Goal: Navigation & Orientation: Find specific page/section

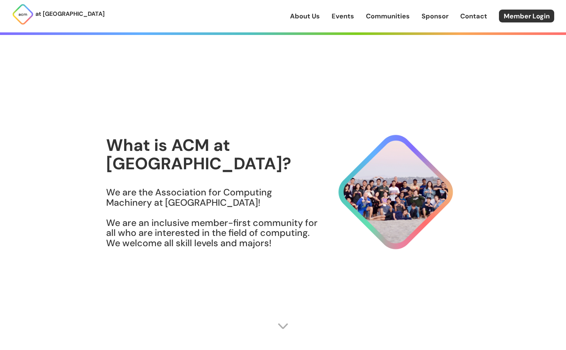
click at [297, 17] on link "About Us" at bounding box center [305, 16] width 30 height 10
click at [345, 22] on div "About Us Events Communities Sponsor Contact Member Login" at bounding box center [428, 16] width 276 height 13
click at [347, 12] on link "Events" at bounding box center [342, 16] width 22 height 10
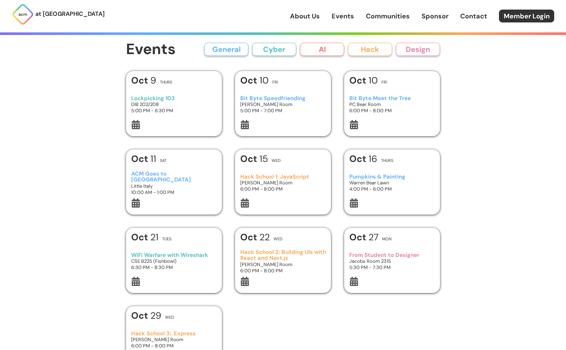
click at [375, 13] on link "Communities" at bounding box center [388, 16] width 44 height 10
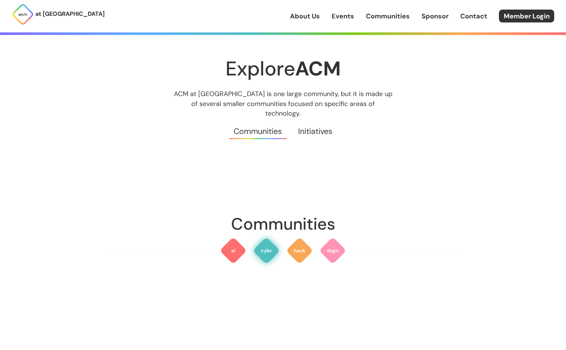
click at [264, 244] on img at bounding box center [266, 250] width 27 height 27
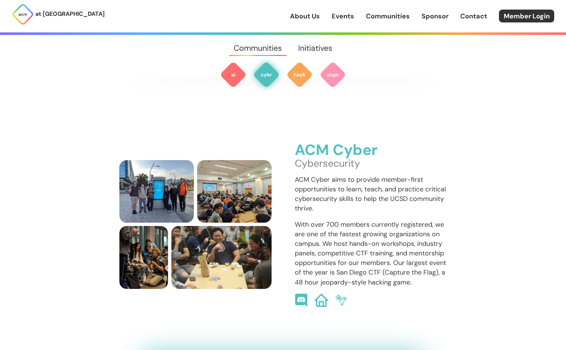
scroll to position [535, 0]
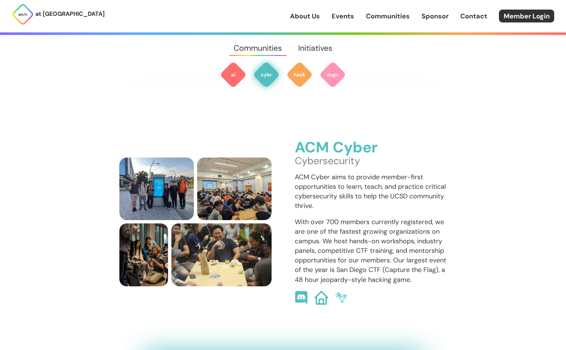
click at [321, 291] on img at bounding box center [321, 298] width 14 height 14
